Goal: Information Seeking & Learning: Learn about a topic

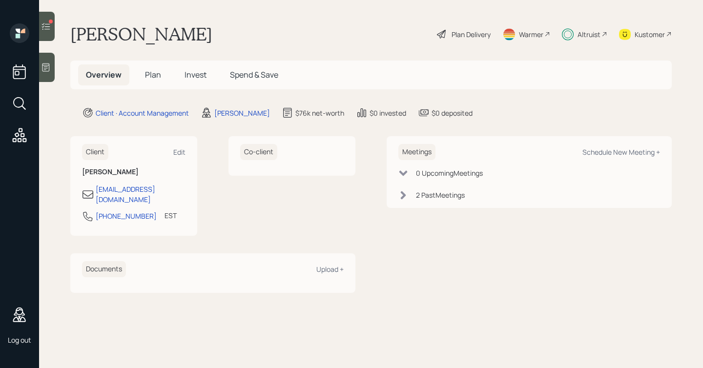
click at [469, 33] on div "Plan Delivery" at bounding box center [470, 34] width 39 height 10
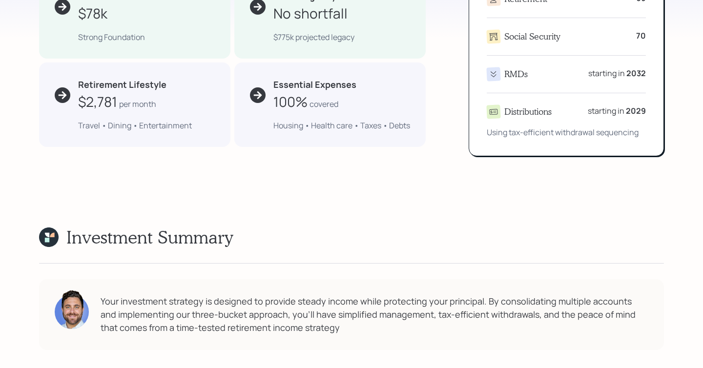
scroll to position [549, 0]
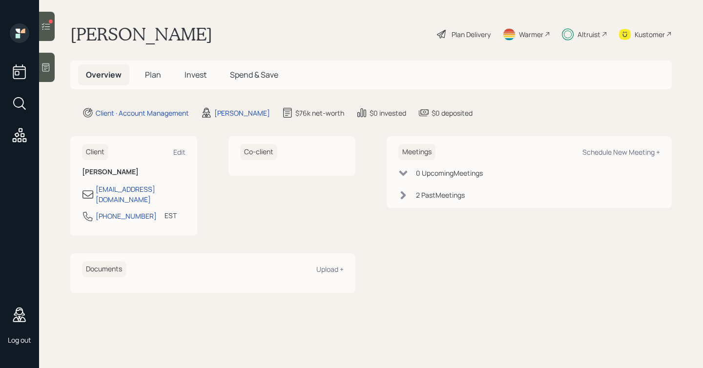
click at [147, 73] on span "Plan" at bounding box center [153, 74] width 16 height 11
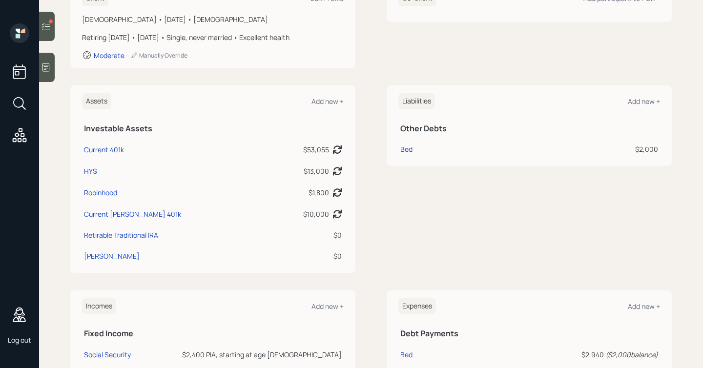
scroll to position [22, 0]
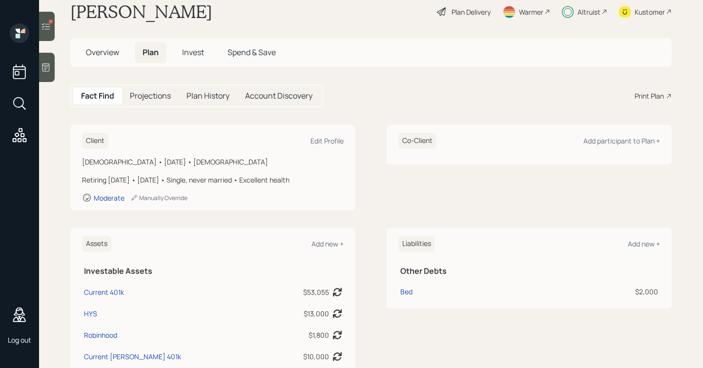
click at [151, 98] on h5 "Projections" at bounding box center [150, 95] width 41 height 9
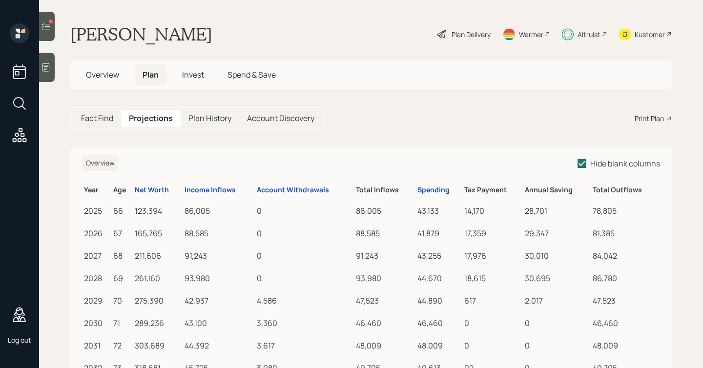
click at [213, 124] on div "Plan History" at bounding box center [210, 118] width 59 height 17
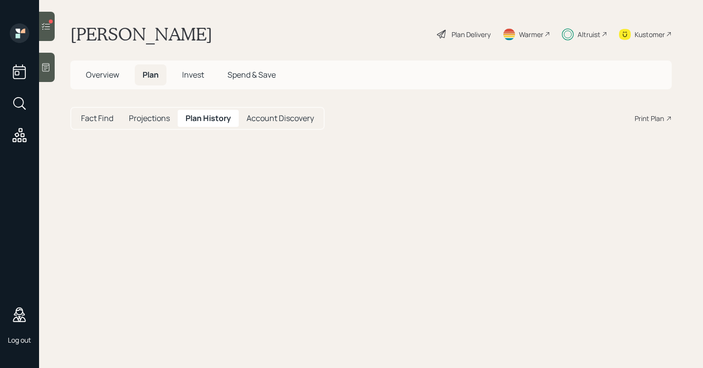
click at [203, 74] on span "Invest" at bounding box center [193, 74] width 22 height 11
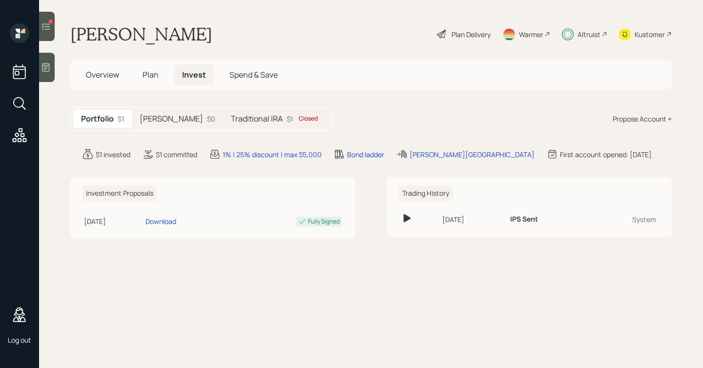
click at [474, 36] on div "Plan Delivery" at bounding box center [470, 34] width 39 height 10
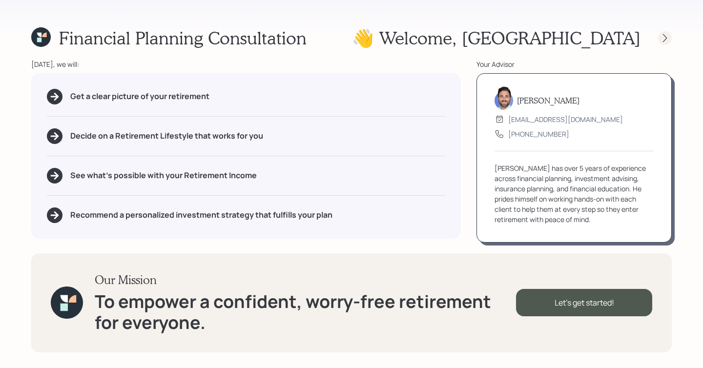
click at [665, 43] on div at bounding box center [665, 38] width 14 height 14
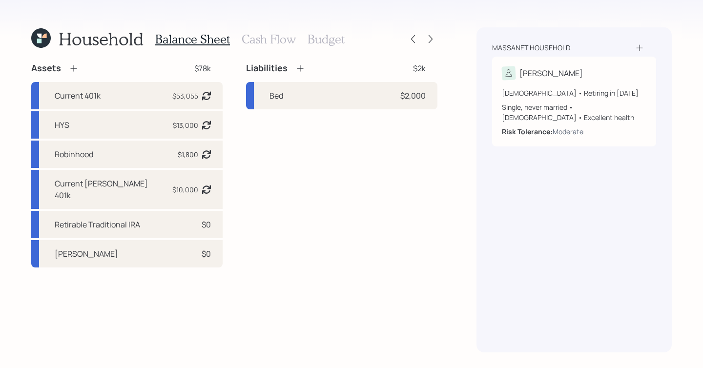
click at [268, 44] on h3 "Cash Flow" at bounding box center [269, 39] width 54 height 14
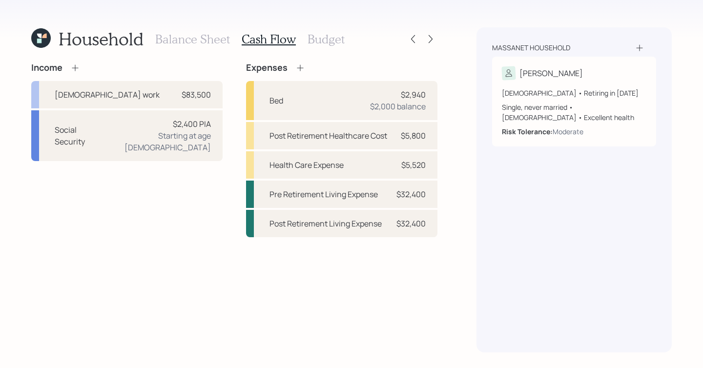
click at [325, 49] on div "Balance Sheet Cash Flow Budget" at bounding box center [249, 38] width 189 height 23
click at [336, 32] on h3 "Budget" at bounding box center [325, 39] width 37 height 14
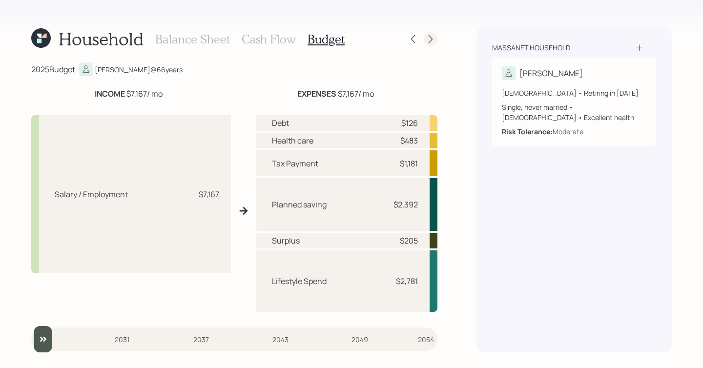
click at [433, 38] on icon at bounding box center [431, 39] width 10 height 10
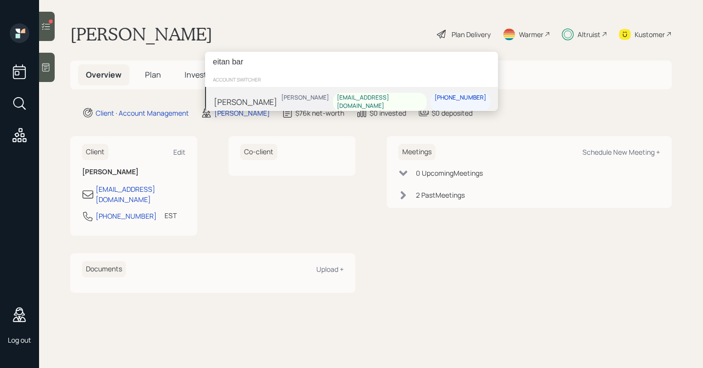
type input "eitan bar"
